Goal: Task Accomplishment & Management: Manage account settings

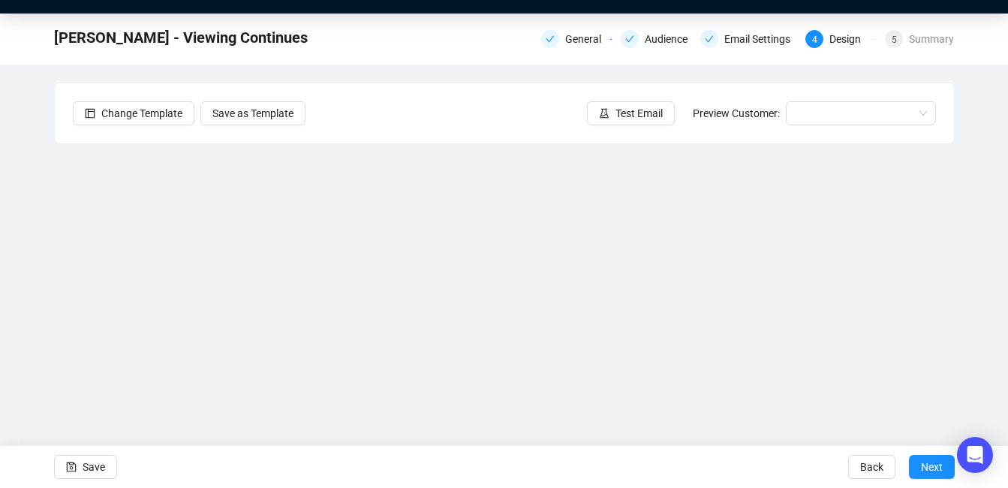
scroll to position [71, 0]
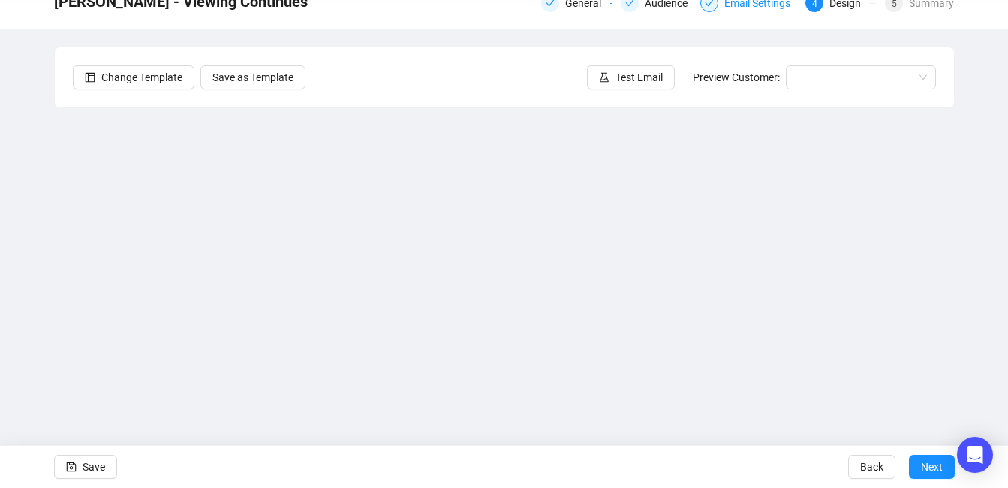
click at [755, 10] on div "Email Settings" at bounding box center [761, 3] width 75 height 18
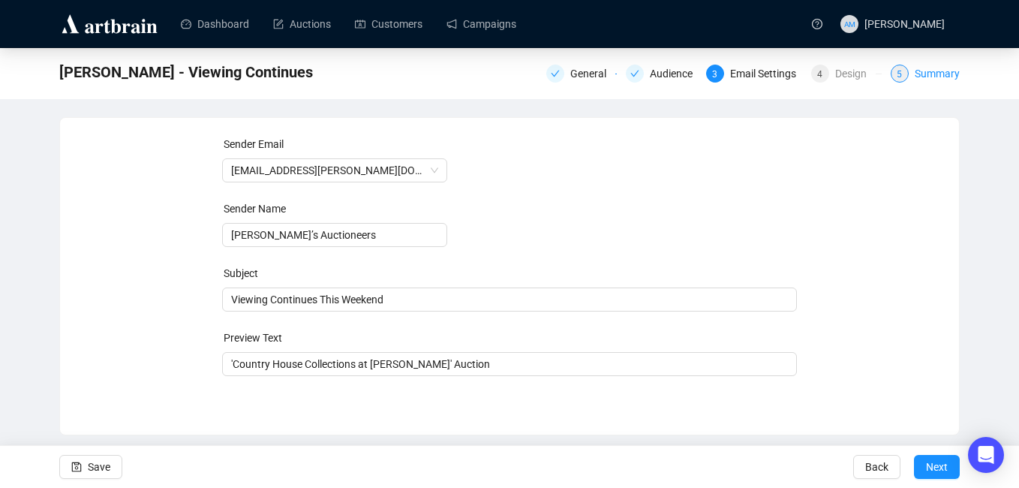
click at [930, 76] on div "Summary" at bounding box center [937, 74] width 45 height 18
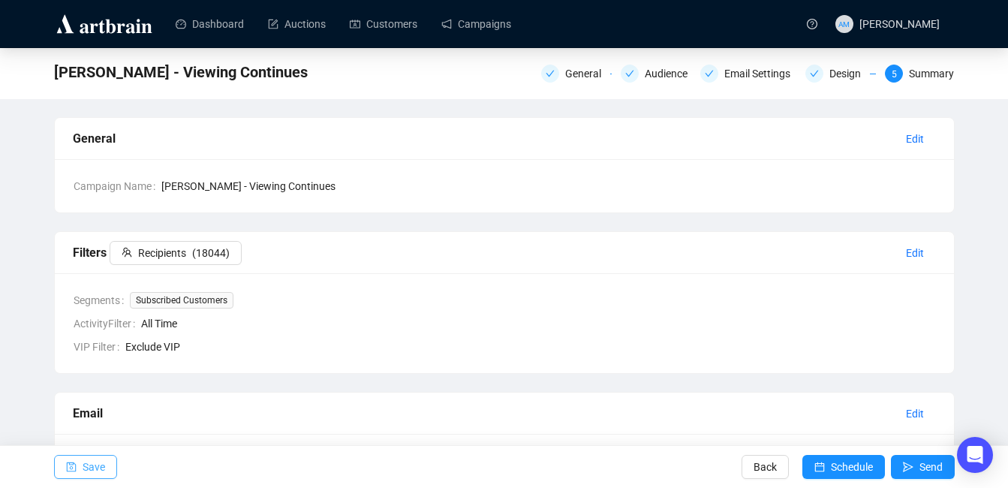
click at [102, 464] on span "Save" at bounding box center [94, 467] width 23 height 42
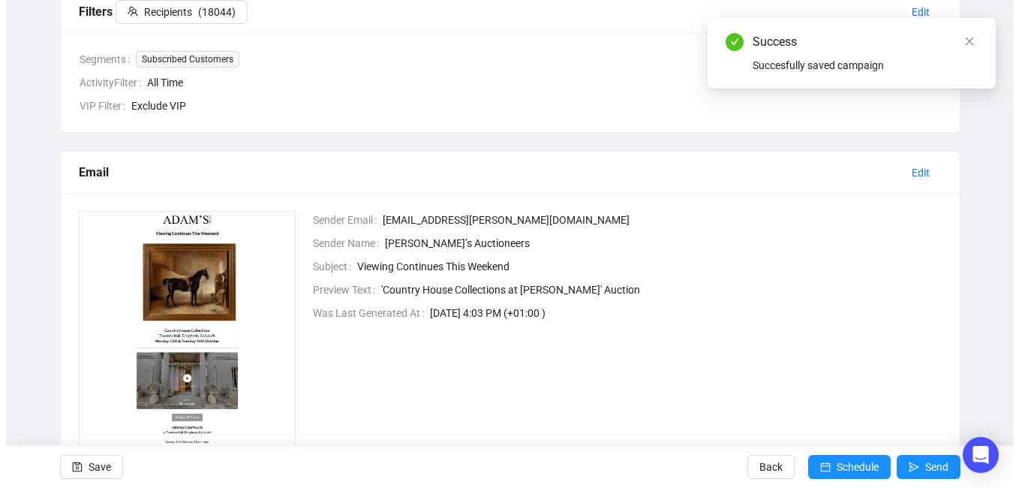
scroll to position [242, 0]
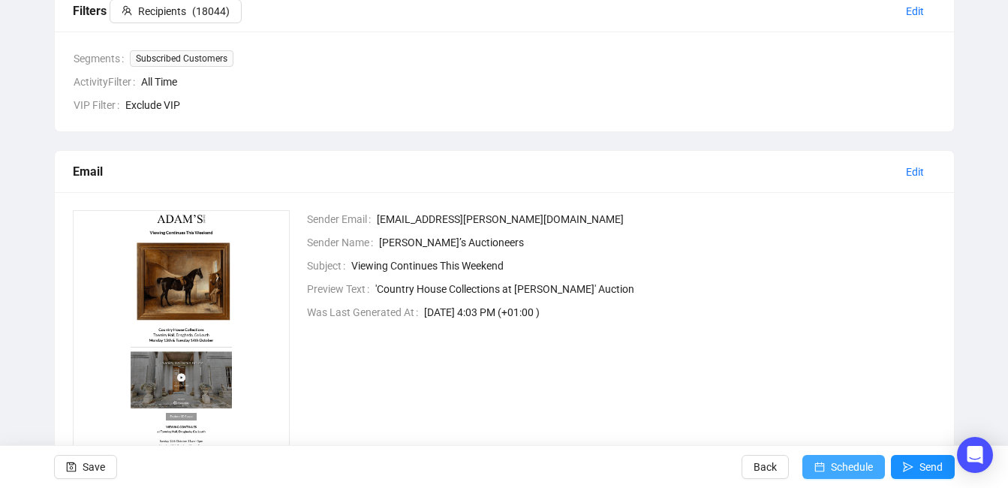
click at [834, 462] on span "Schedule" at bounding box center [852, 467] width 42 height 42
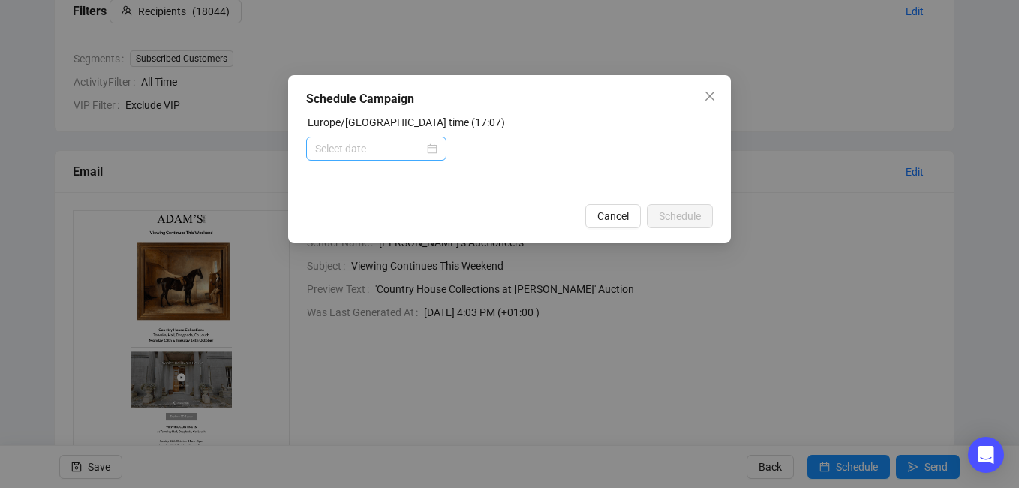
click at [434, 151] on div at bounding box center [376, 148] width 122 height 17
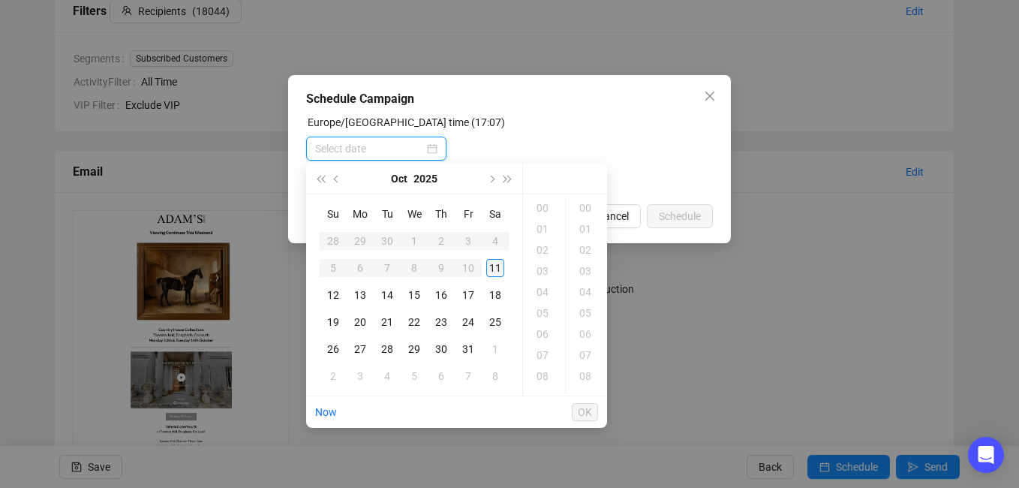
type input "[DATE] 00:00"
type input "[DATE] 05:00"
type input "[DATE] 00:00"
click at [492, 269] on div "11" at bounding box center [495, 268] width 18 height 18
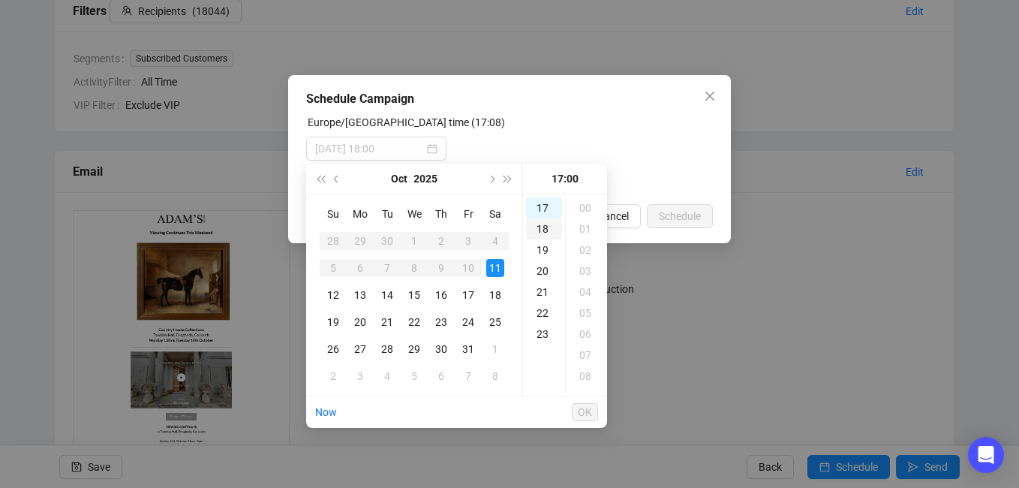
click at [539, 230] on div "18" at bounding box center [544, 228] width 36 height 21
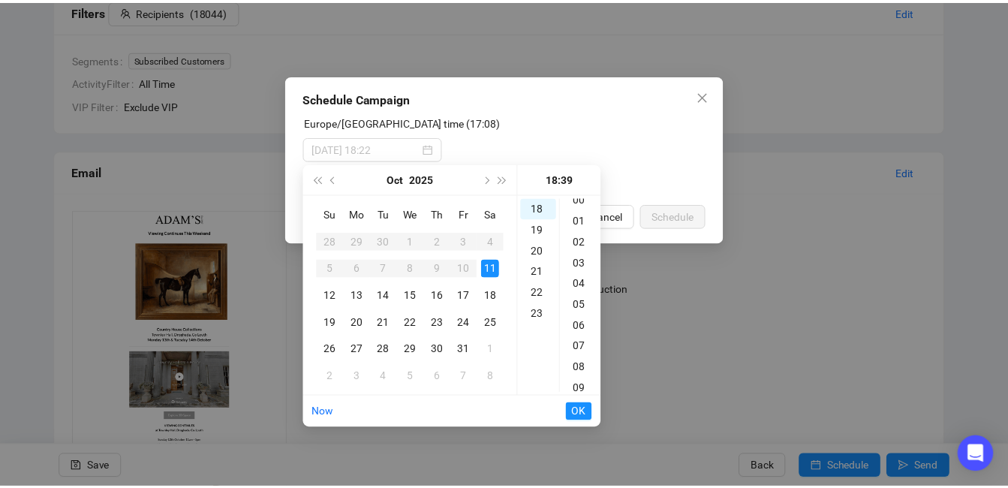
scroll to position [0, 0]
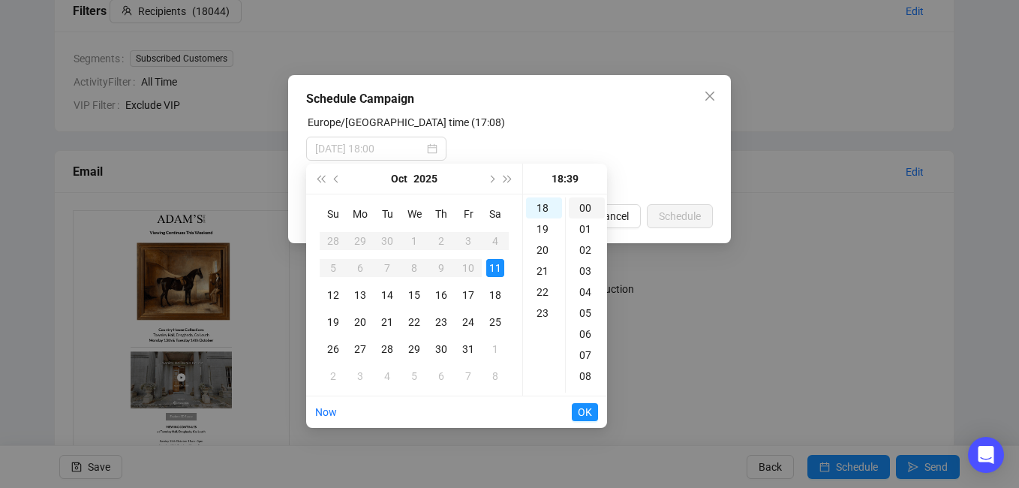
click at [587, 207] on div "00" at bounding box center [587, 207] width 36 height 21
type input "[DATE] 18:00"
click at [581, 418] on span "OK" at bounding box center [585, 412] width 14 height 29
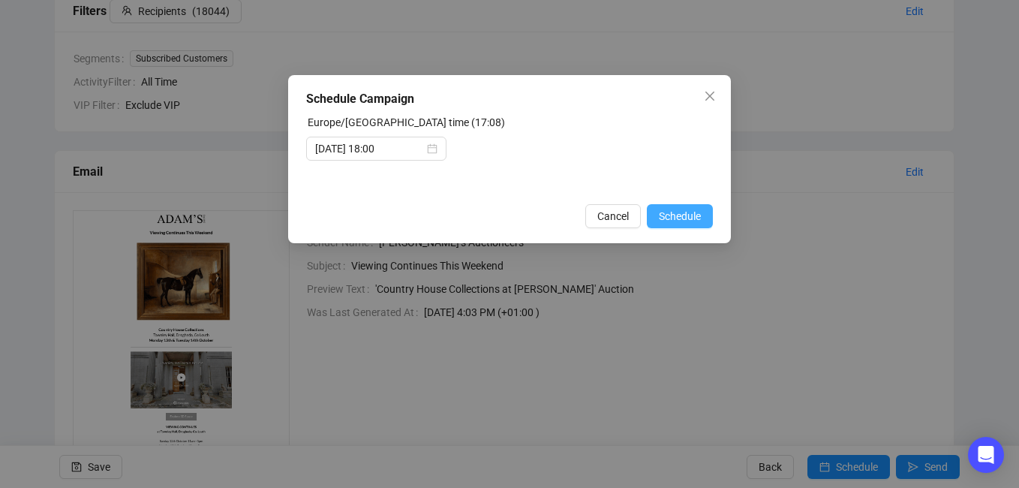
click at [684, 214] on span "Schedule" at bounding box center [680, 216] width 42 height 17
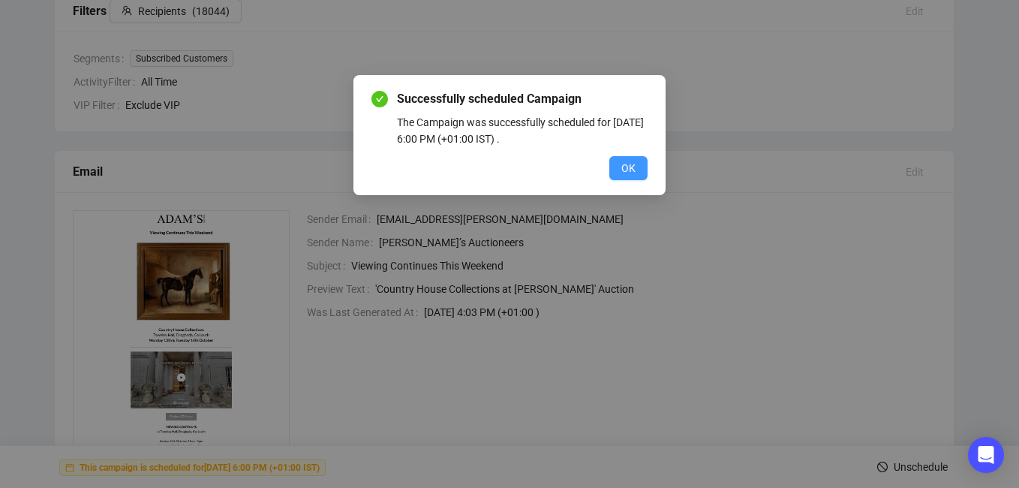
click at [614, 170] on button "OK" at bounding box center [628, 168] width 38 height 24
